Goal: Information Seeking & Learning: Learn about a topic

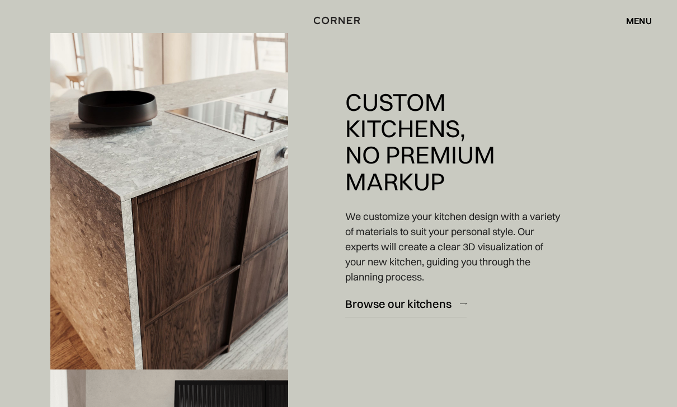
scroll to position [1284, 0]
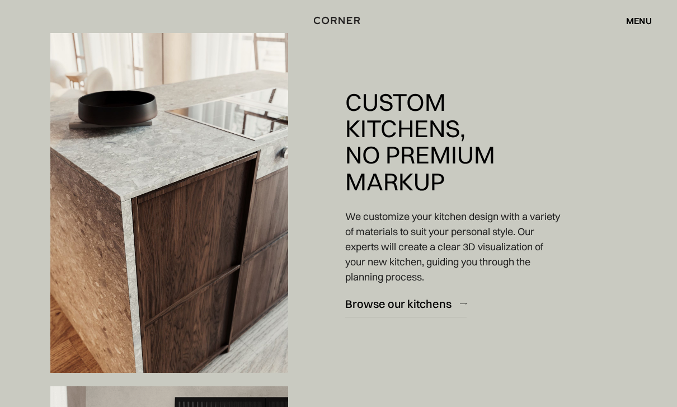
click at [631, 39] on div "Shop Kitchens Shop Kitchens How it works How it works Projects Projects Inspira…" at bounding box center [338, 20] width 677 height 41
click at [631, 30] on div "menu close" at bounding box center [633, 20] width 37 height 19
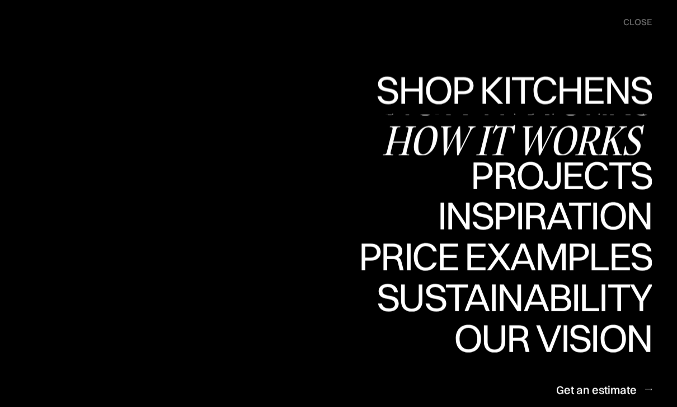
click at [466, 91] on div "Shop Kitchens" at bounding box center [510, 89] width 281 height 39
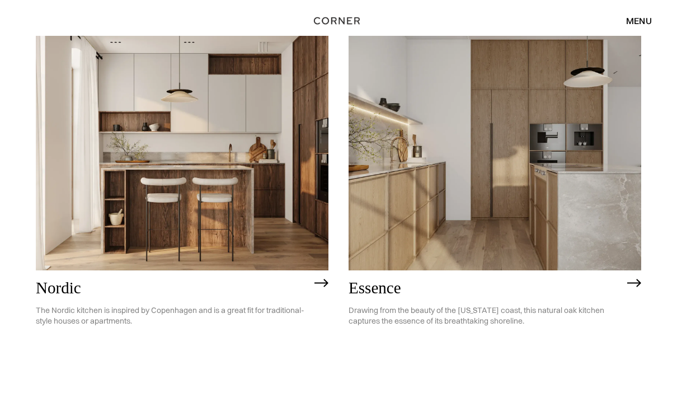
scroll to position [125, 0]
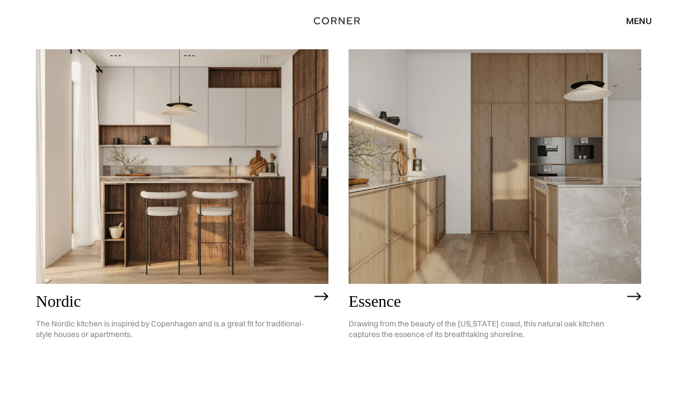
click at [262, 231] on img at bounding box center [182, 166] width 293 height 234
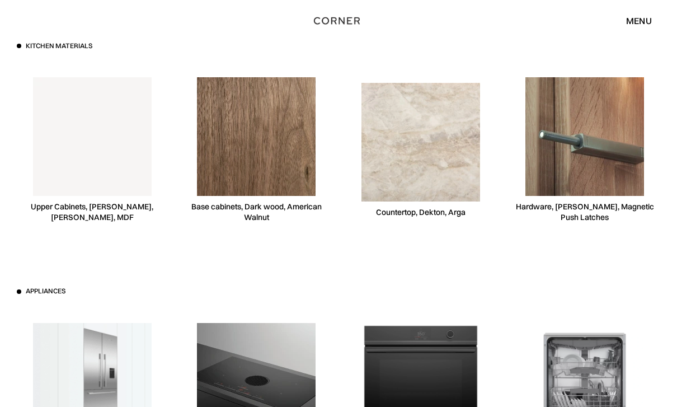
scroll to position [2950, 0]
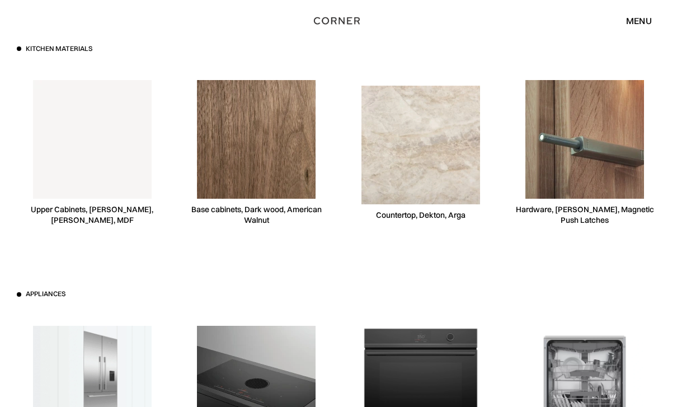
click at [85, 172] on img at bounding box center [92, 139] width 119 height 119
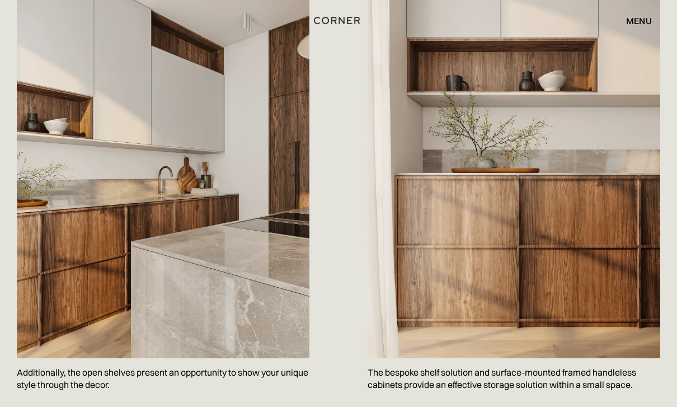
scroll to position [1128, 0]
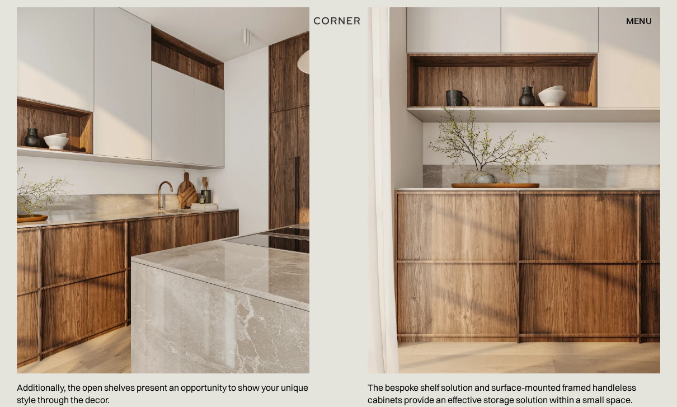
drag, startPoint x: 521, startPoint y: -46, endPoint x: 503, endPoint y: 225, distance: 271.4
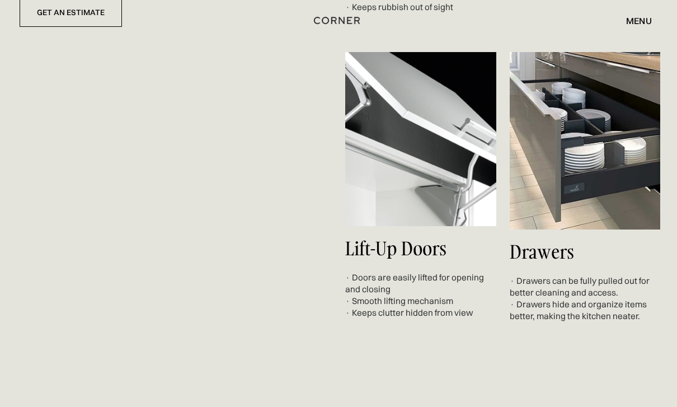
scroll to position [3677, 0]
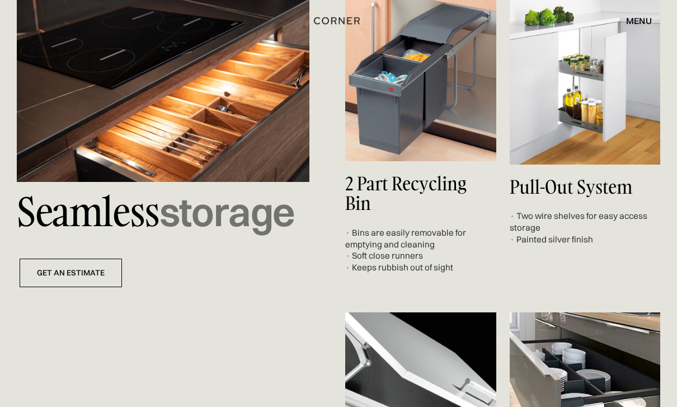
click at [641, 22] on div "menu" at bounding box center [639, 20] width 26 height 9
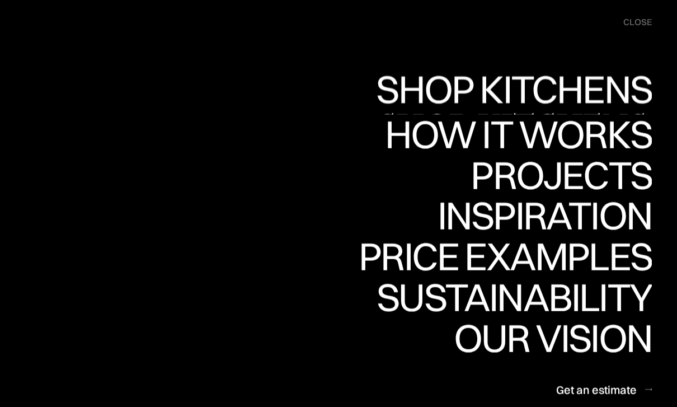
click at [550, 111] on div "Shop Kitchens" at bounding box center [510, 128] width 281 height 39
